Goal: Task Accomplishment & Management: Complete application form

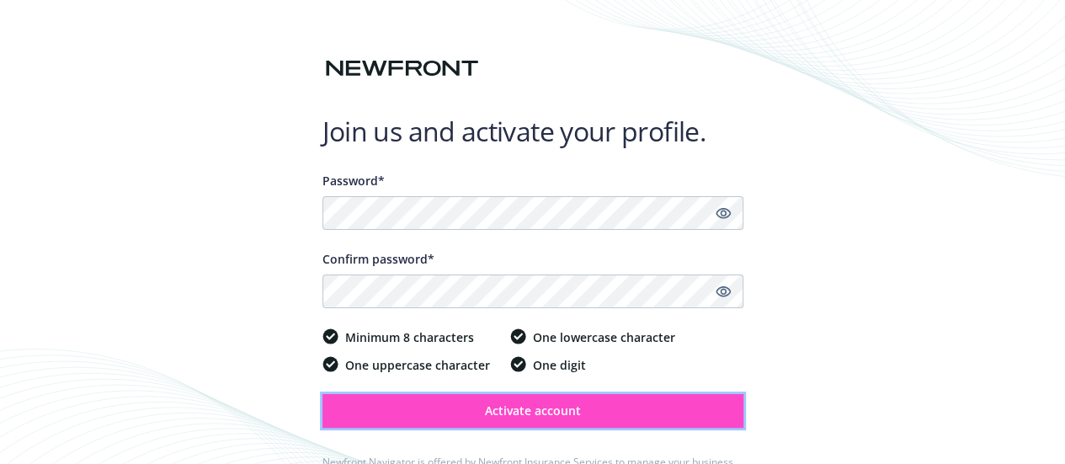
click at [511, 396] on button "Activate account" at bounding box center [532, 411] width 421 height 34
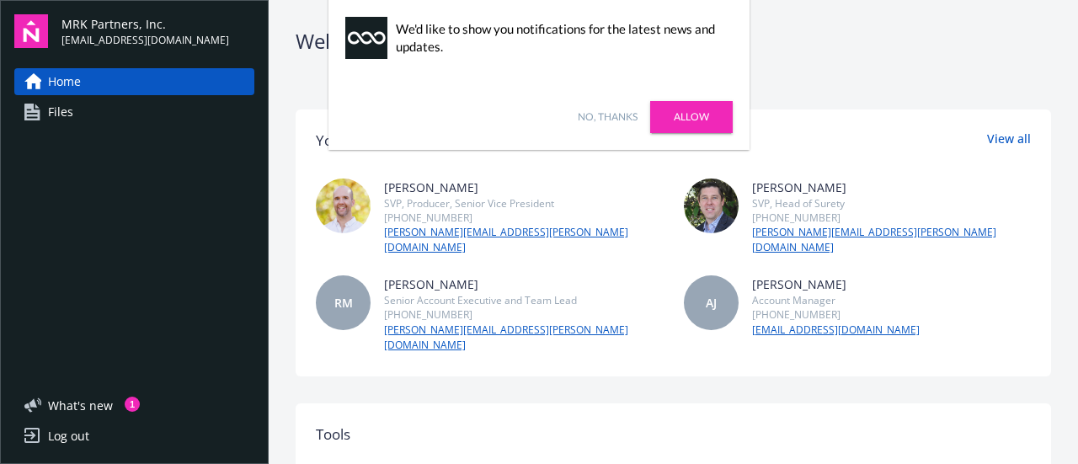
click at [210, 110] on link "Files" at bounding box center [134, 112] width 240 height 27
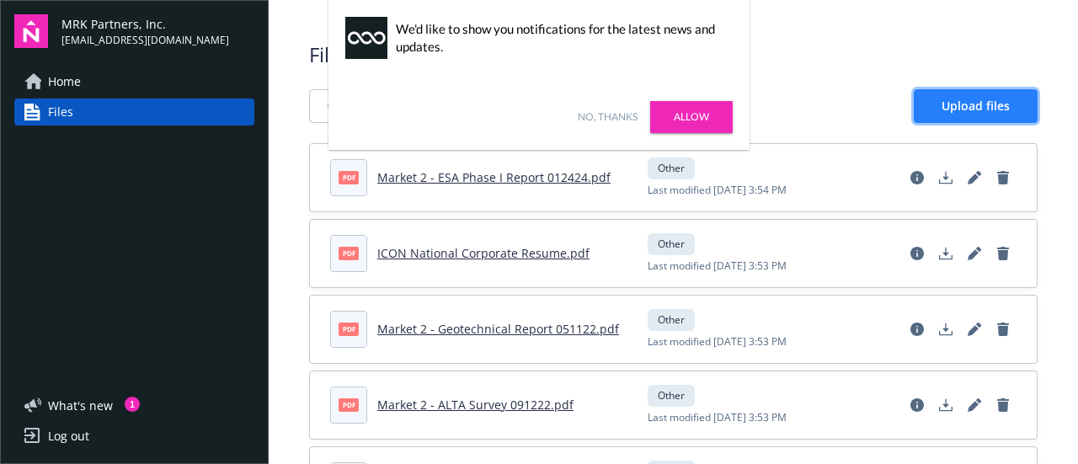
click at [918, 108] on link "Upload files" at bounding box center [976, 106] width 124 height 34
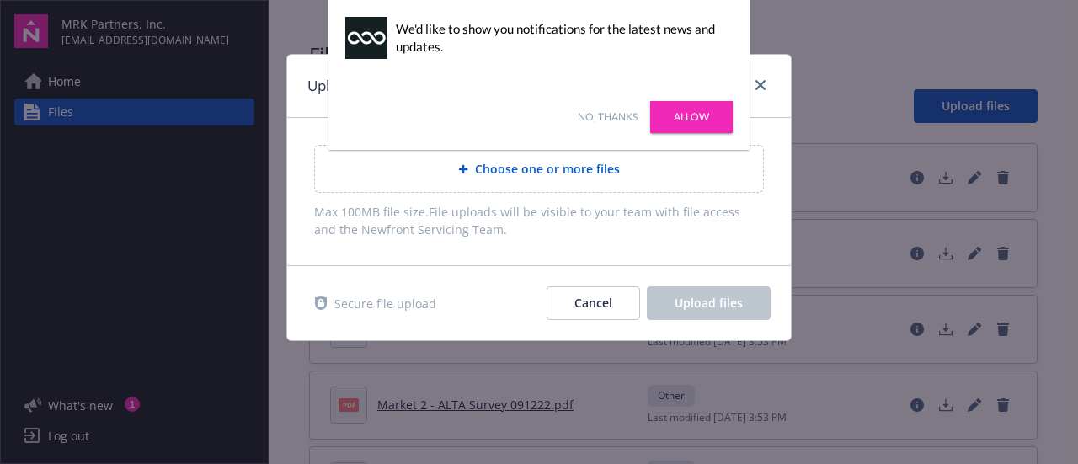
click at [600, 168] on span "Choose one or more files" at bounding box center [547, 169] width 145 height 18
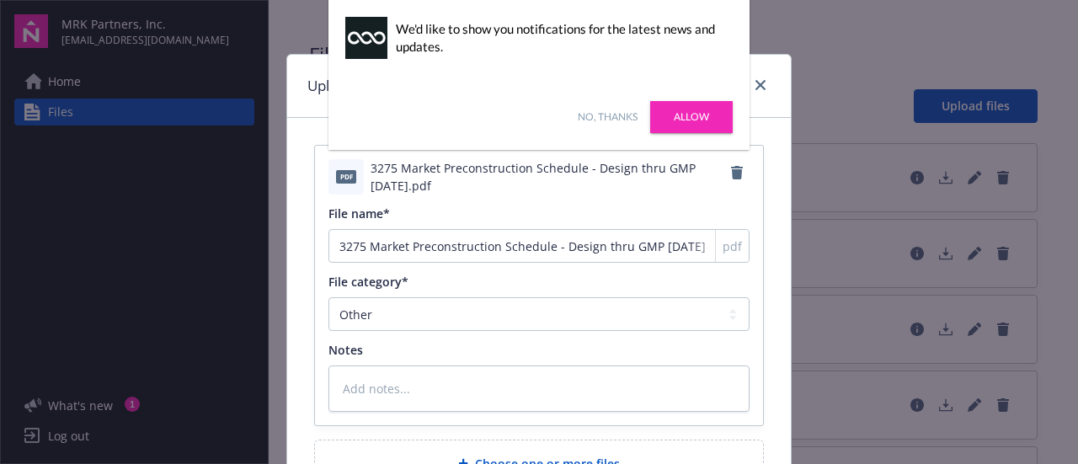
scroll to position [155, 0]
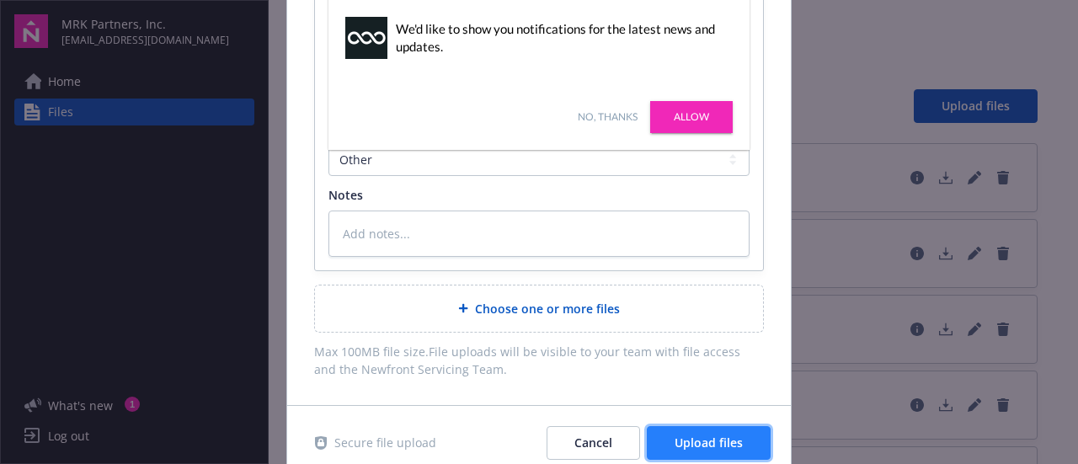
click at [674, 437] on span "Upload files" at bounding box center [708, 442] width 68 height 16
type textarea "x"
